Goal: Navigation & Orientation: Find specific page/section

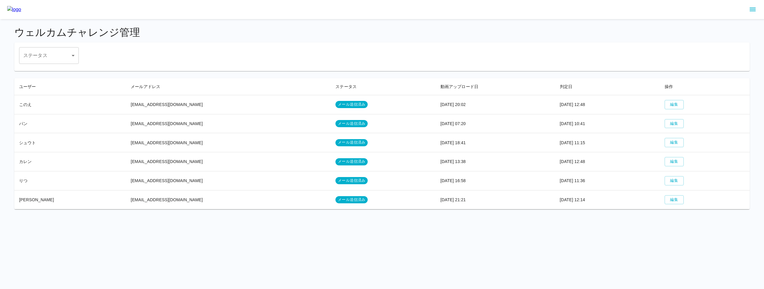
click at [755, 12] on icon "sidemenu" at bounding box center [752, 9] width 7 height 7
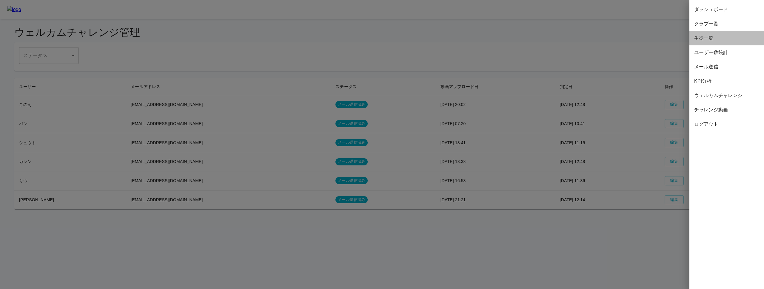
click at [735, 37] on span "生徒一覧" at bounding box center [726, 38] width 65 height 7
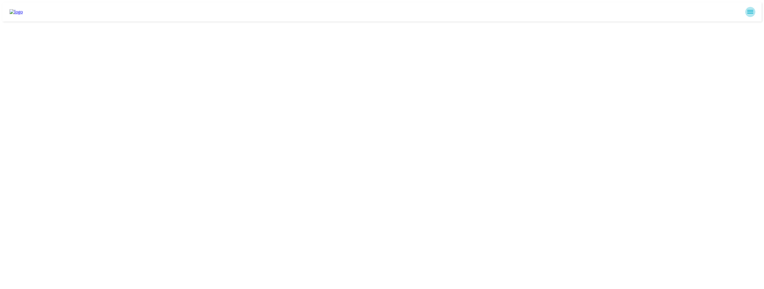
click at [753, 11] on icon "sidemenu" at bounding box center [750, 12] width 6 height 4
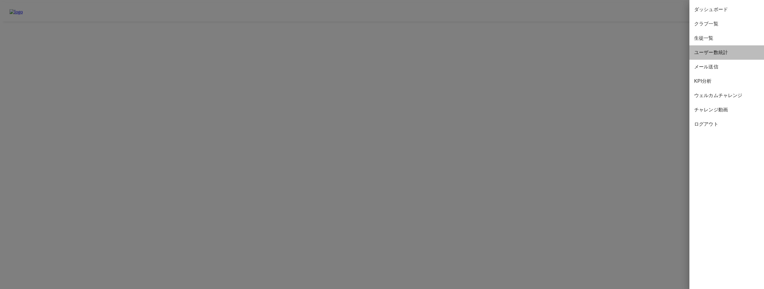
click at [729, 52] on span "ユーザー数統計" at bounding box center [726, 52] width 65 height 7
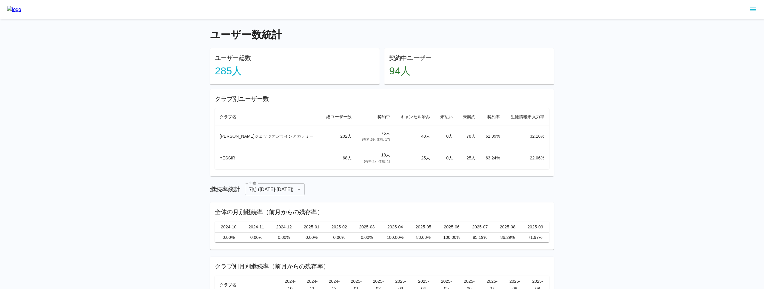
click at [638, 74] on div "ユーザー数統計 ユーザー総数 285 人 契約中ユーザー 94 人 クラブ別ユーザー数 クラブ名 総ユーザー数 契約中 キャンセル済み 未払い 未契約 契約率…" at bounding box center [382, 176] width 764 height 353
click at [752, 9] on icon "sidemenu" at bounding box center [752, 10] width 6 height 4
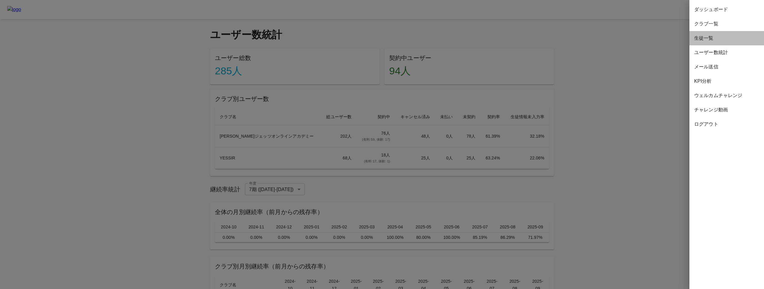
click at [719, 39] on span "生徒一覧" at bounding box center [726, 38] width 65 height 7
